Goal: Task Accomplishment & Management: Use online tool/utility

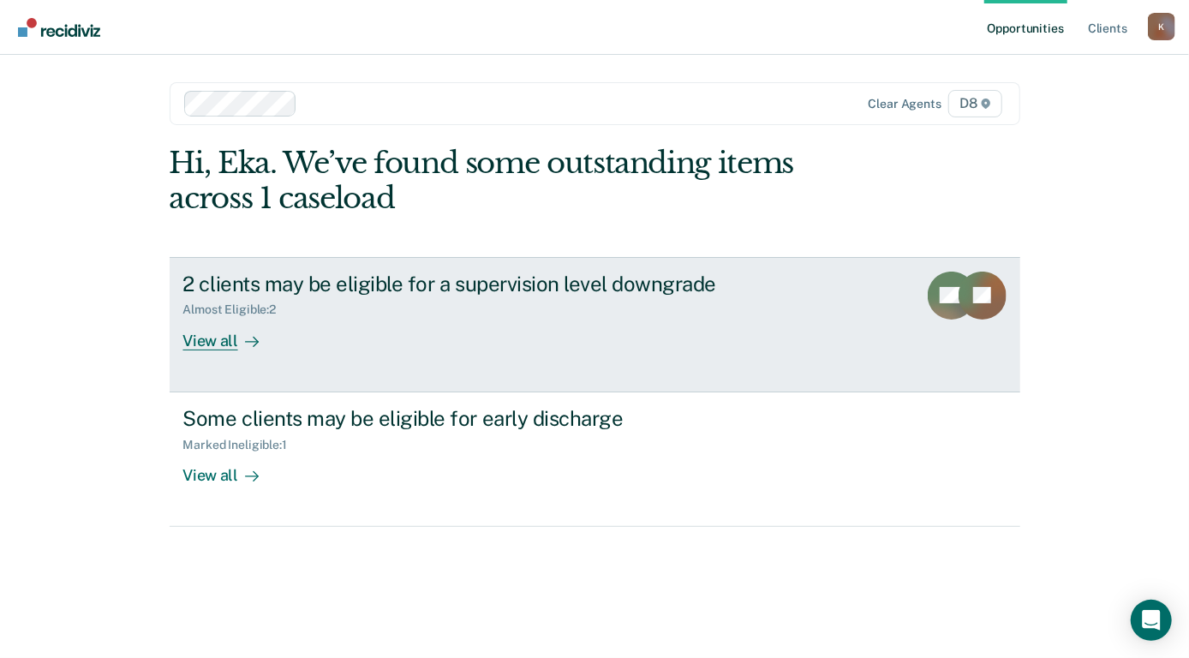
click at [215, 341] on div "View all" at bounding box center [231, 333] width 96 height 33
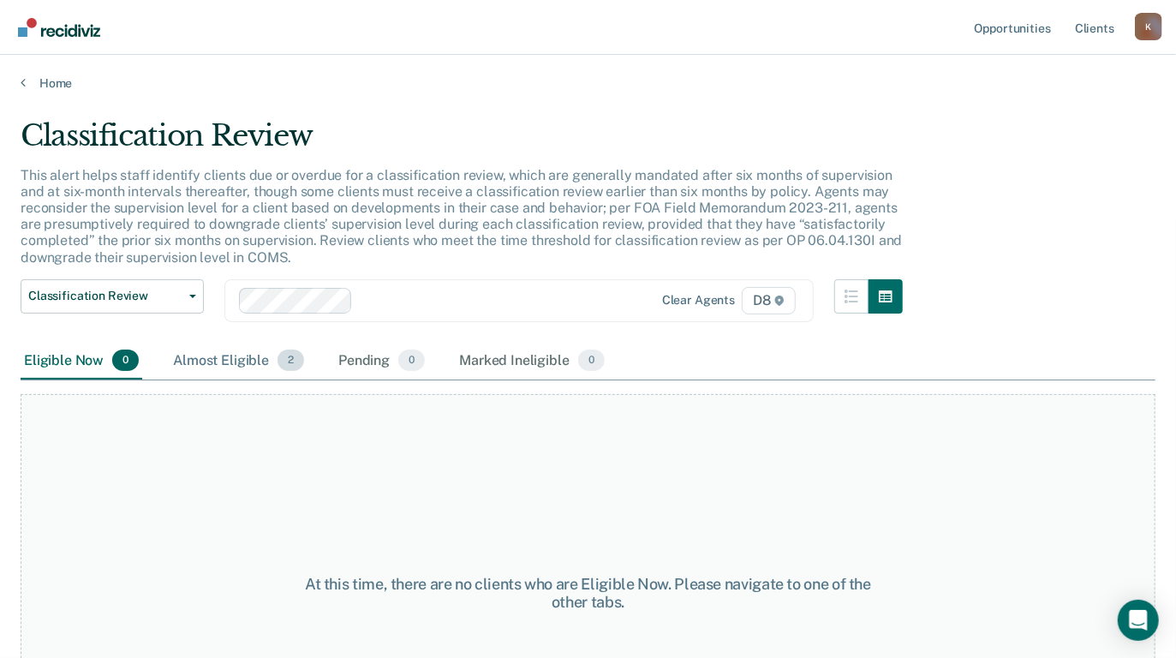
click at [228, 363] on div "Almost Eligible 2" at bounding box center [239, 362] width 138 height 38
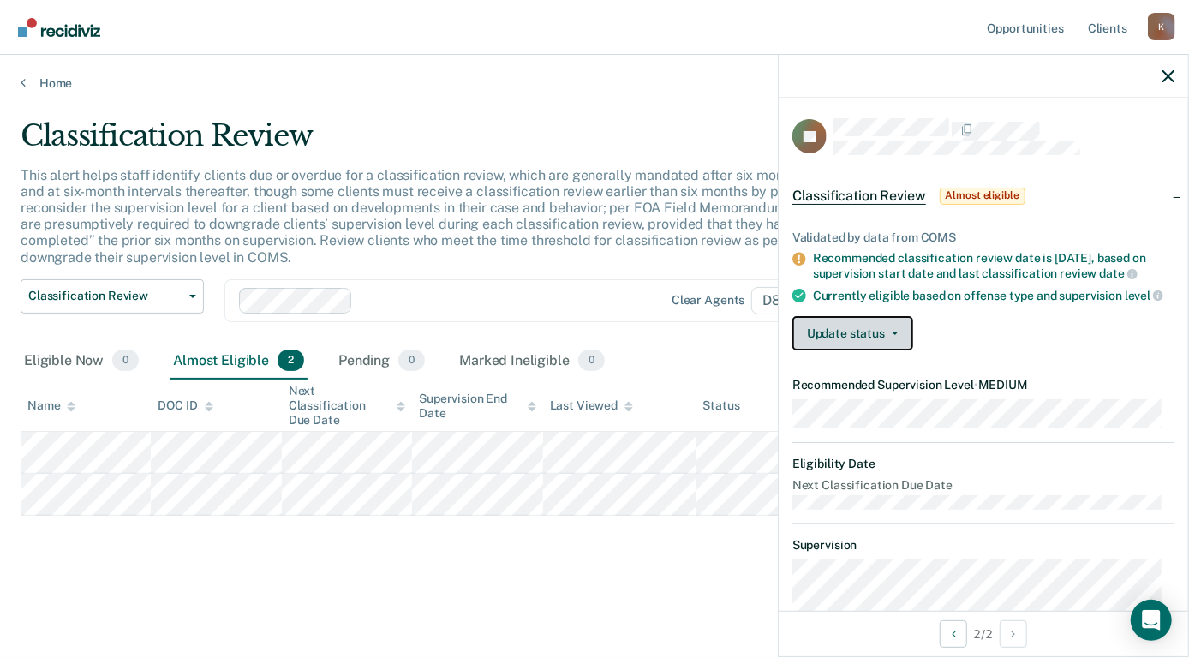
click at [853, 340] on button "Update status" at bounding box center [852, 333] width 121 height 34
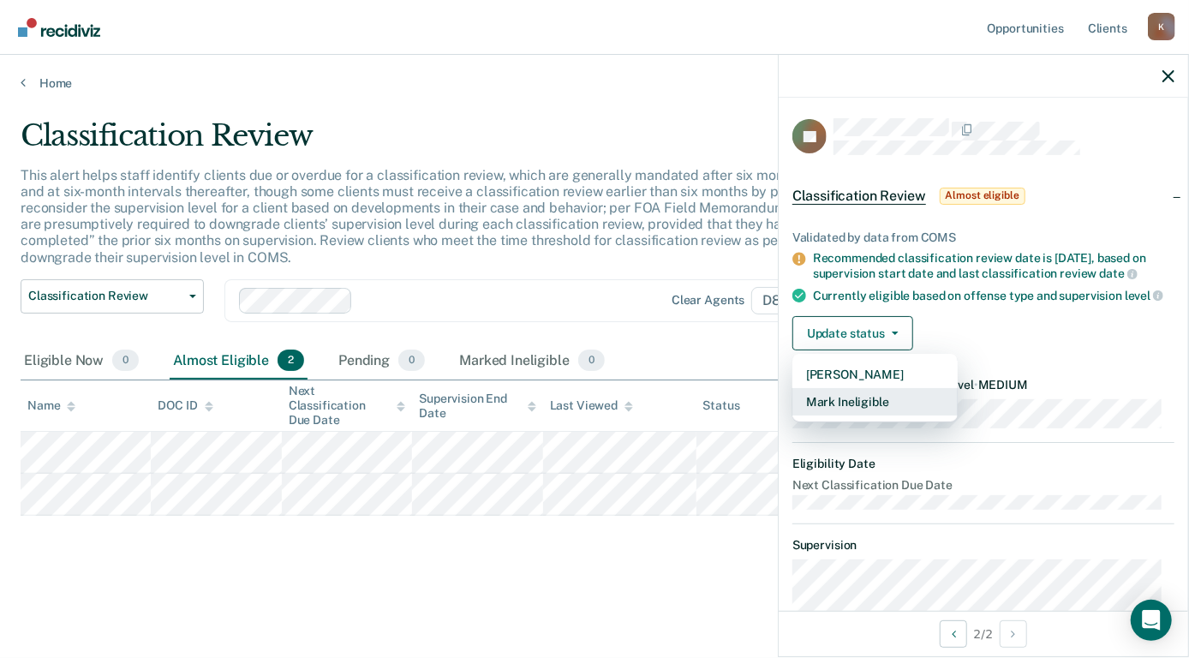
click at [866, 414] on button "Mark Ineligible" at bounding box center [874, 401] width 165 height 27
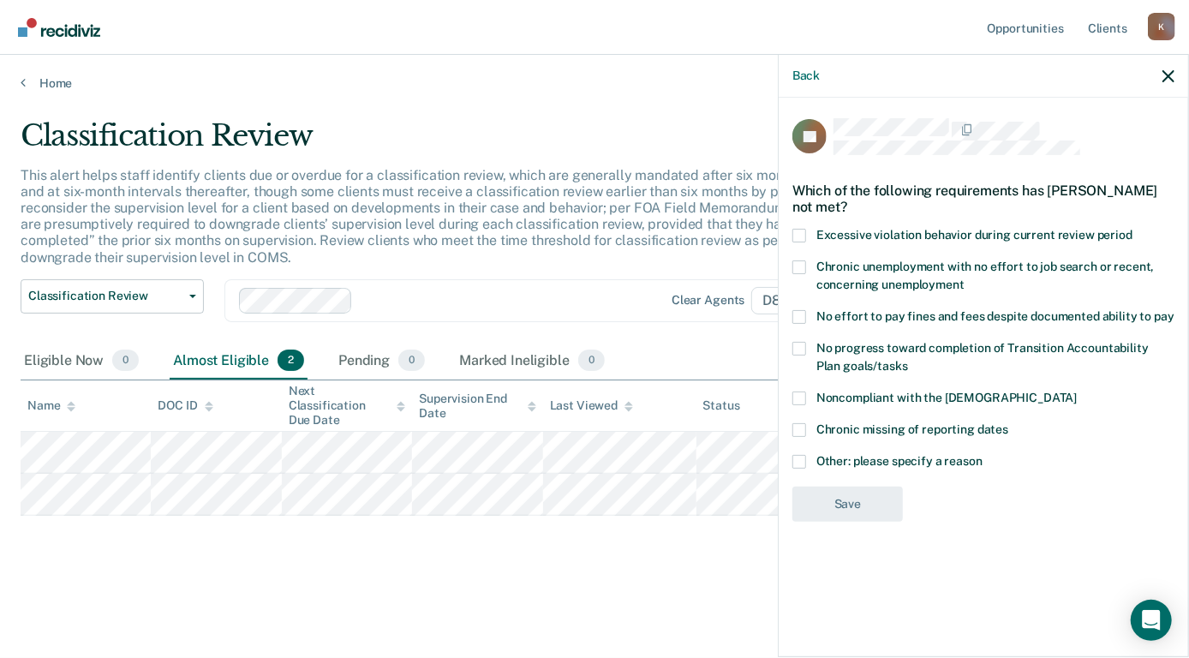
click at [801, 344] on span at bounding box center [799, 349] width 14 height 14
click at [908, 360] on input "No progress toward completion of Transition Accountability Plan goals/tasks" at bounding box center [908, 360] width 0 height 0
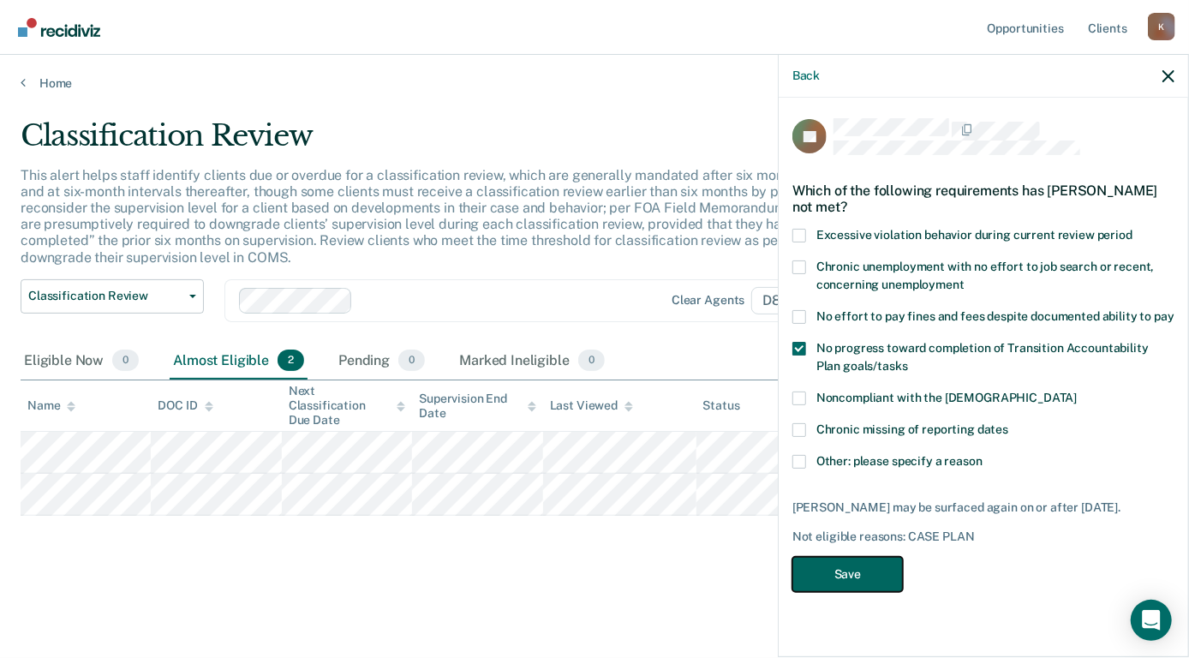
click at [839, 572] on button "Save" at bounding box center [847, 574] width 110 height 35
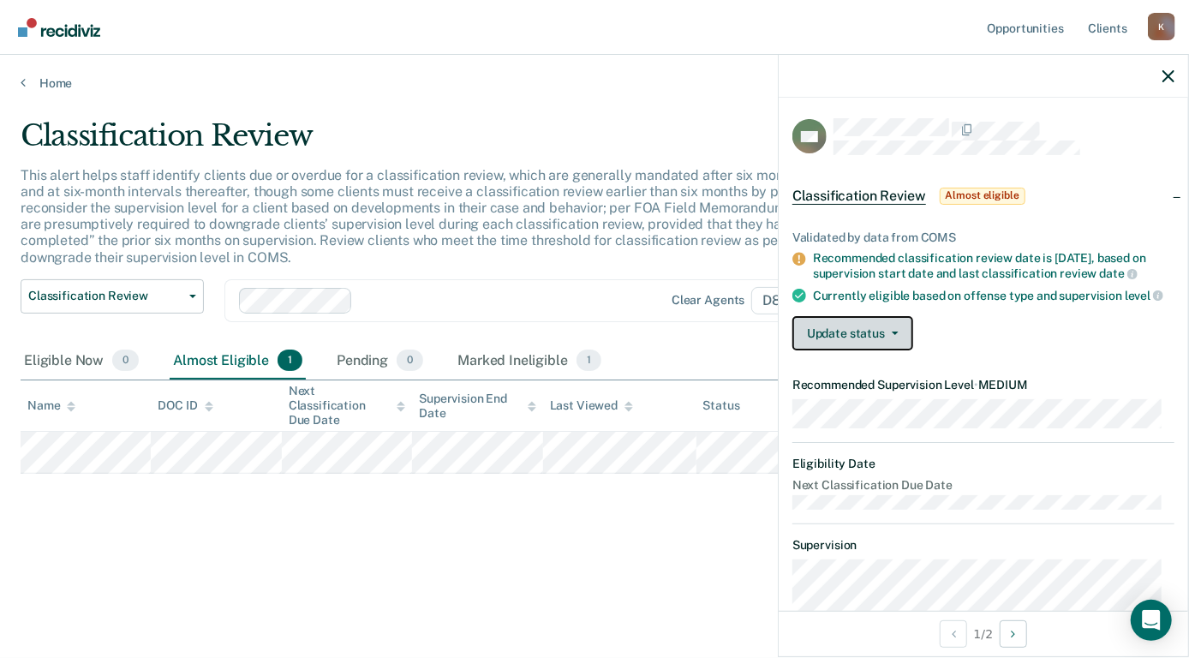
click at [886, 335] on span "button" at bounding box center [892, 332] width 14 height 3
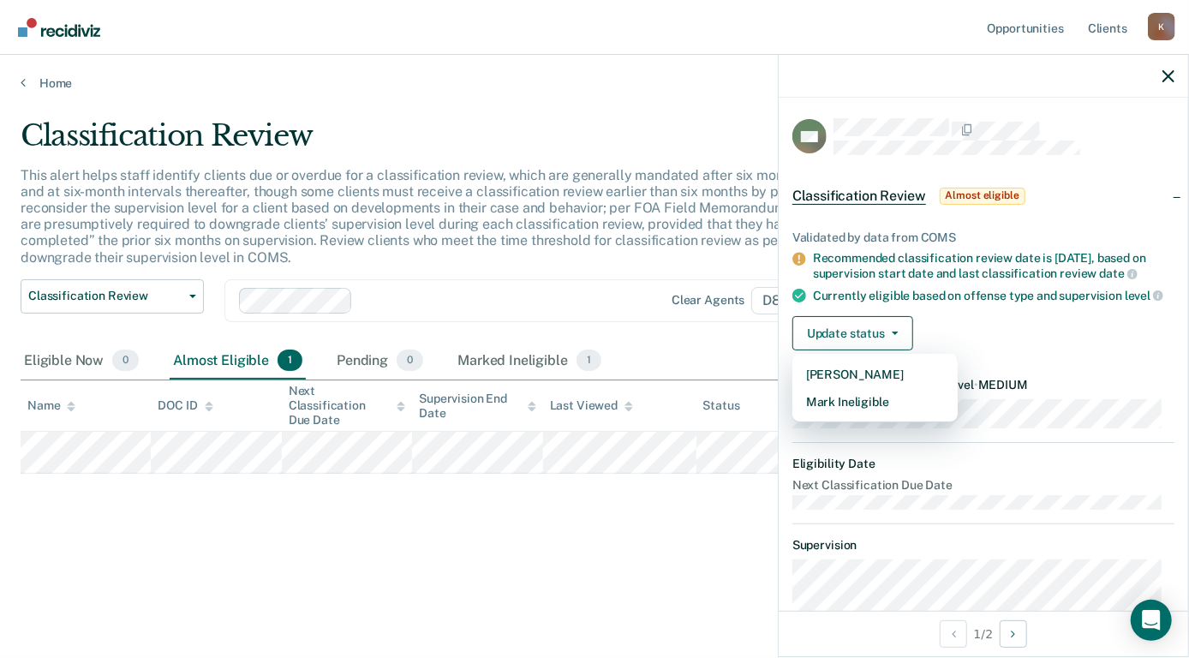
click at [658, 531] on div "Classification Review This alert helps staff identify clients due or overdue fo…" at bounding box center [595, 351] width 1148 height 466
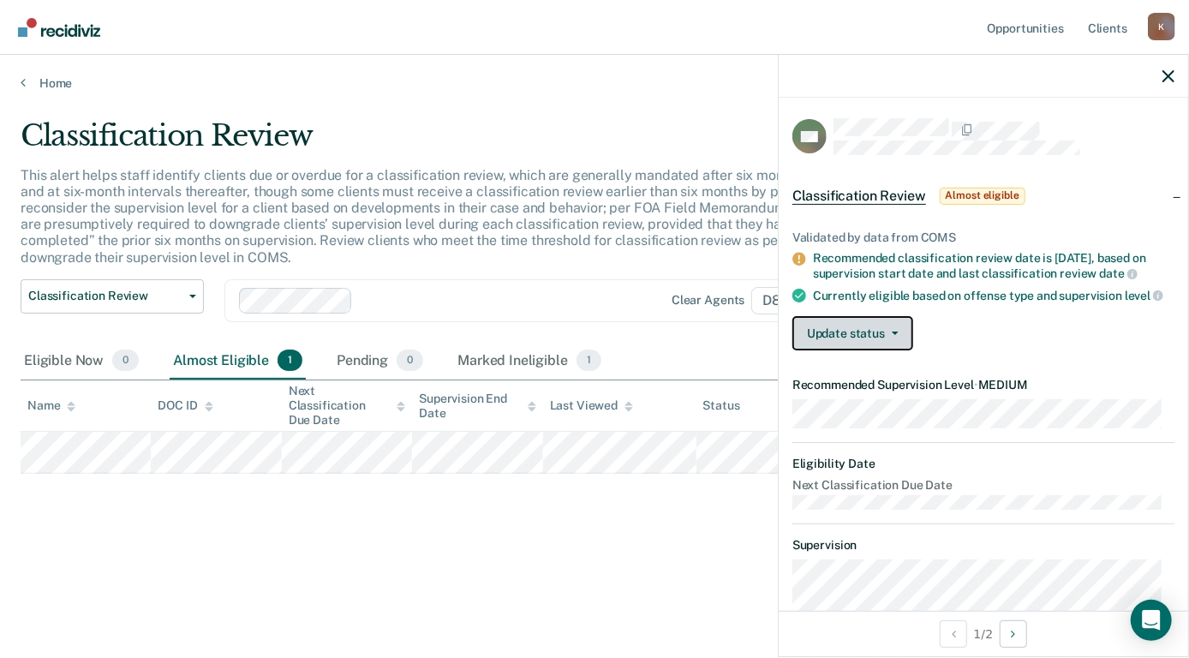
click at [885, 335] on span "button" at bounding box center [892, 332] width 14 height 3
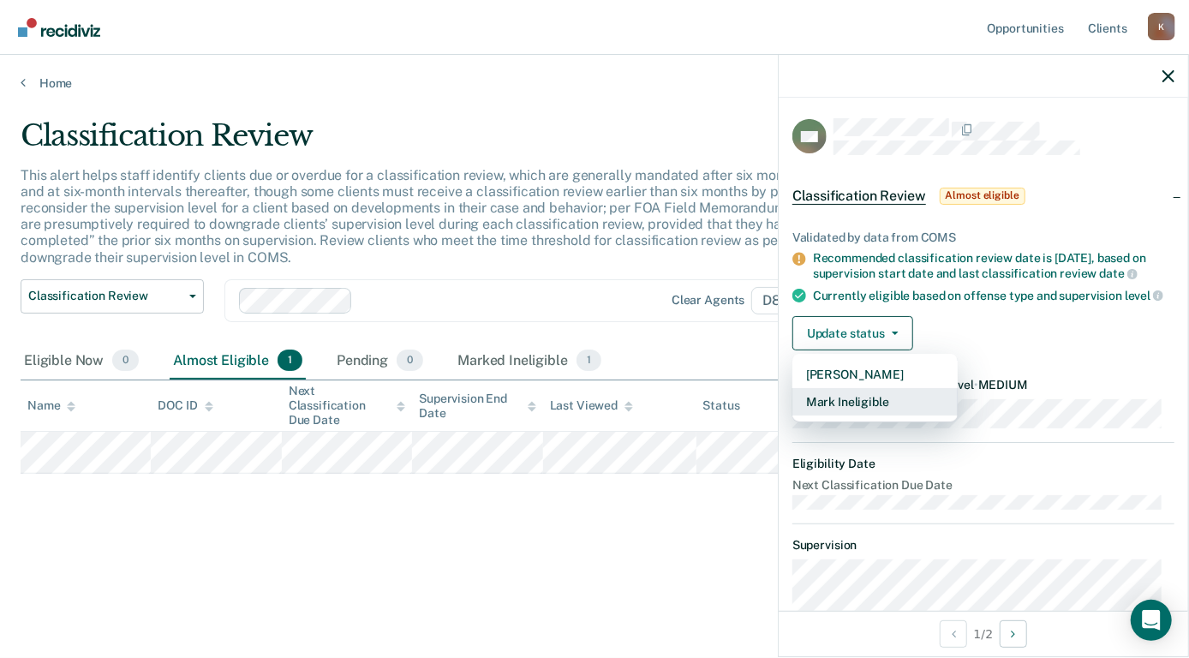
click at [865, 415] on button "Mark Ineligible" at bounding box center [874, 401] width 165 height 27
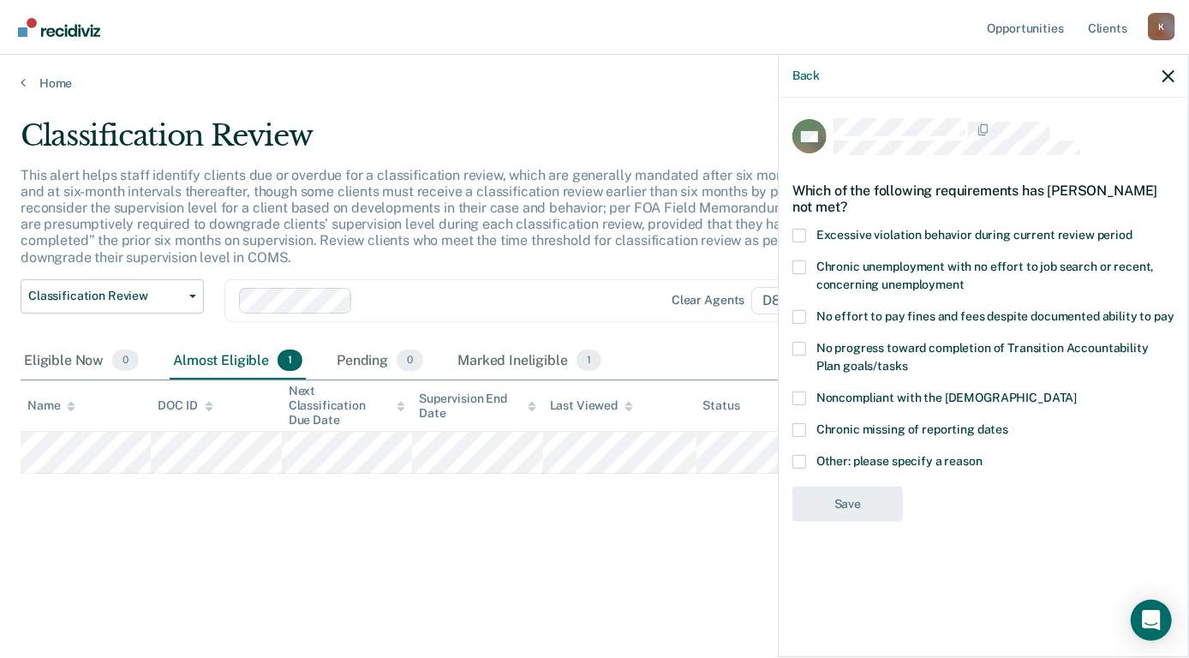
click at [801, 260] on span at bounding box center [799, 267] width 14 height 14
click at [964, 278] on input "Chronic unemployment with no effort to job search or recent, concerning unemplo…" at bounding box center [964, 278] width 0 height 0
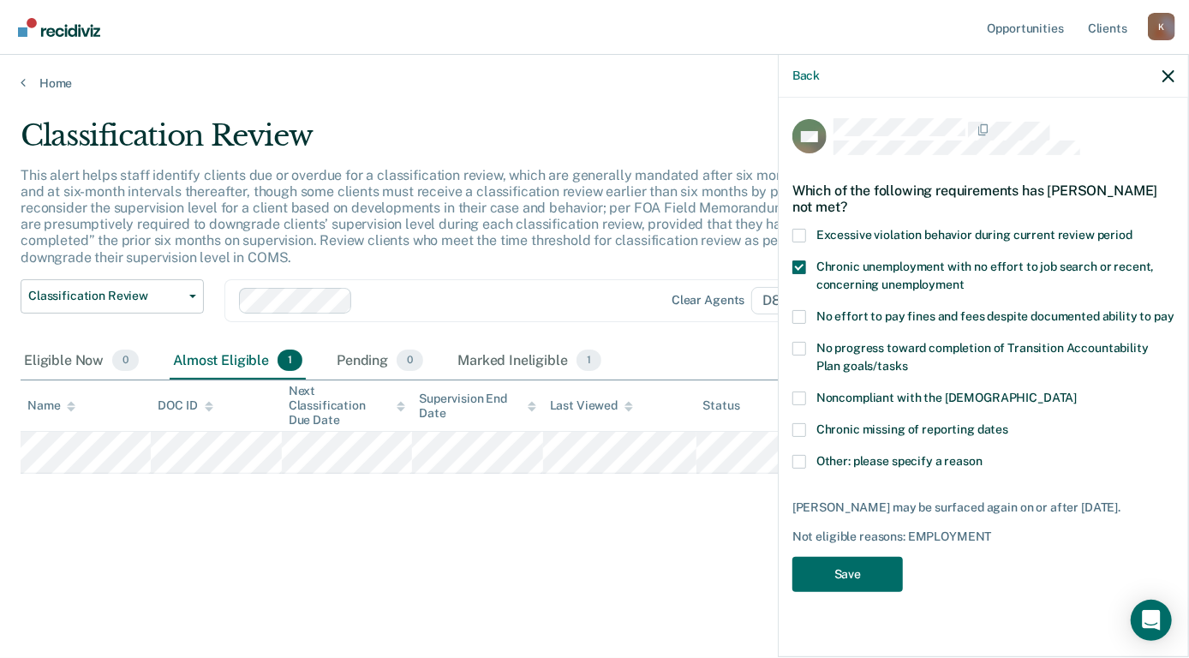
click at [797, 349] on span at bounding box center [799, 349] width 14 height 14
click at [908, 360] on input "No progress toward completion of Transition Accountability Plan goals/tasks" at bounding box center [908, 360] width 0 height 0
click at [841, 582] on button "Save" at bounding box center [847, 574] width 110 height 35
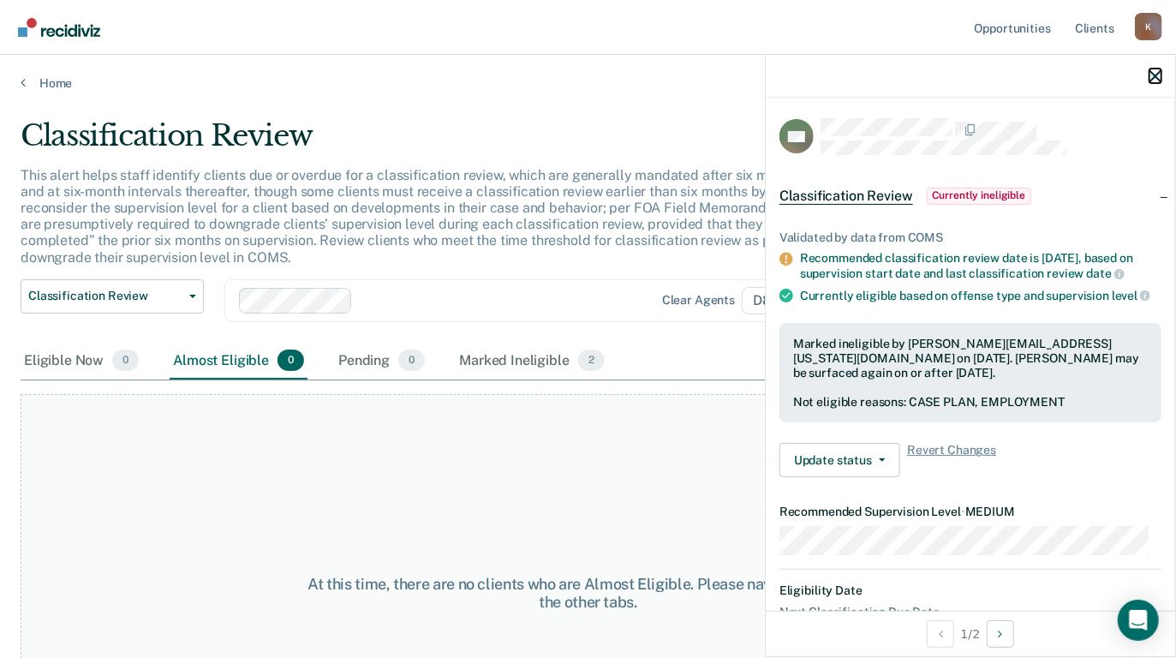
click at [1159, 71] on icon "button" at bounding box center [1155, 76] width 12 height 12
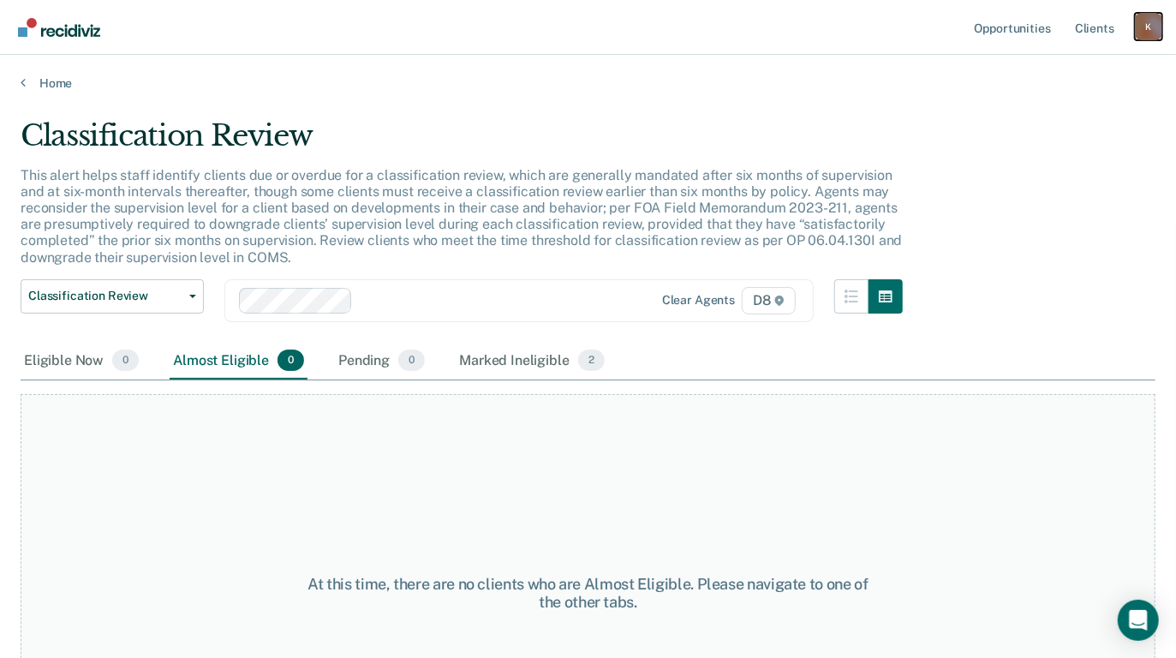
click at [1147, 21] on div "K" at bounding box center [1148, 26] width 27 height 27
click at [1087, 24] on link "Client s" at bounding box center [1094, 27] width 46 height 55
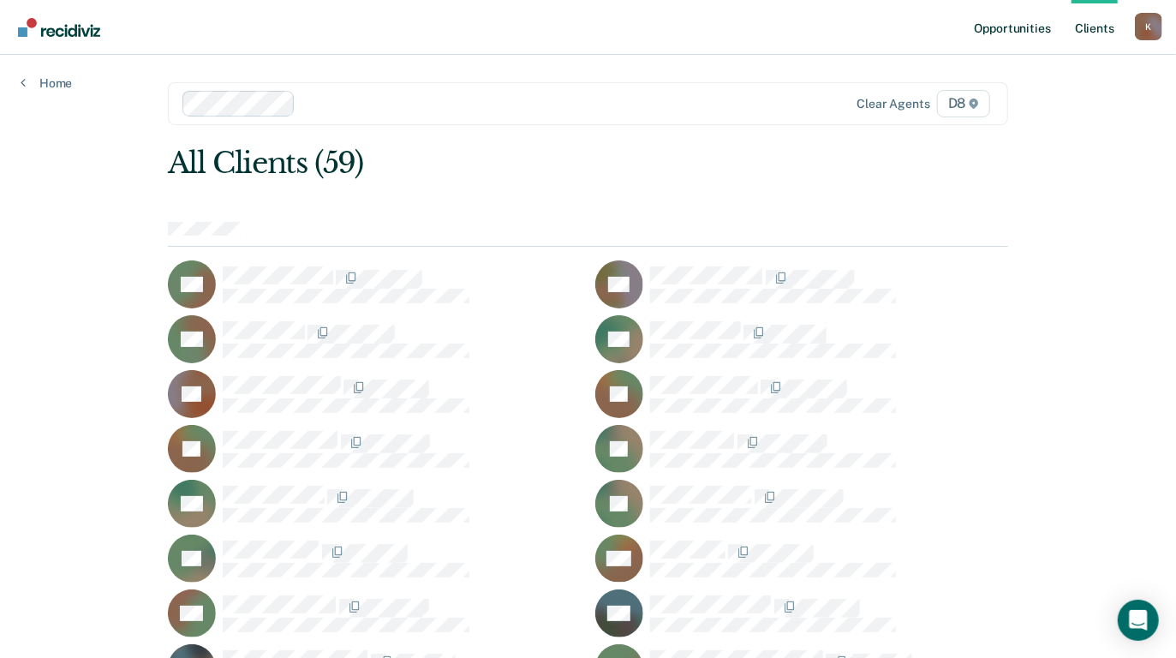
click at [1018, 24] on link "Opportunities" at bounding box center [1012, 27] width 83 height 55
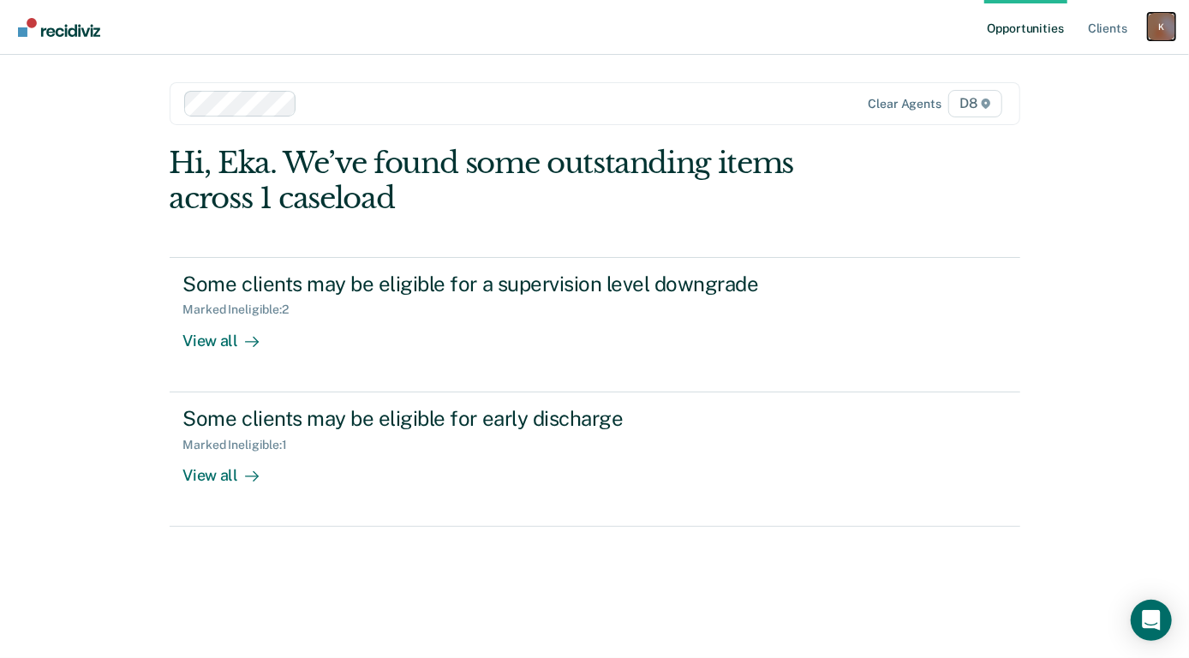
click at [1155, 22] on div "K" at bounding box center [1161, 26] width 27 height 27
click at [1033, 114] on link "Log Out" at bounding box center [1092, 112] width 138 height 15
